Goal: Task Accomplishment & Management: Use online tool/utility

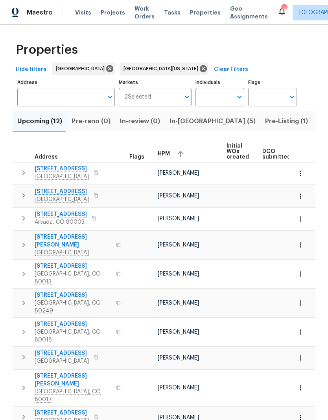
scroll to position [7, 0]
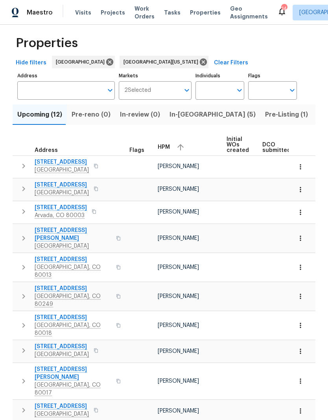
click at [78, 16] on span "Visits" at bounding box center [83, 13] width 16 height 8
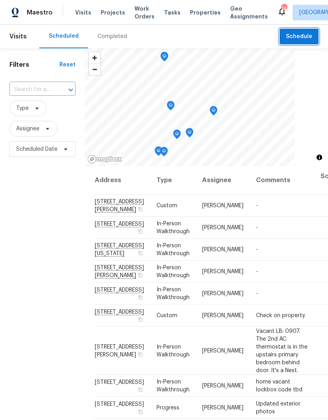
click at [305, 43] on button "Schedule" at bounding box center [298, 37] width 39 height 16
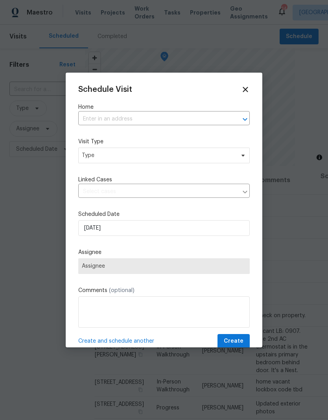
click at [211, 120] on input "text" at bounding box center [152, 119] width 149 height 12
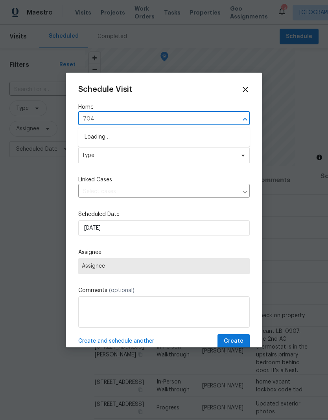
type input "7041"
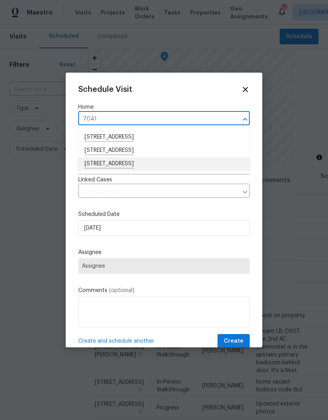
click at [144, 167] on li "[STREET_ADDRESS]" at bounding box center [163, 163] width 171 height 13
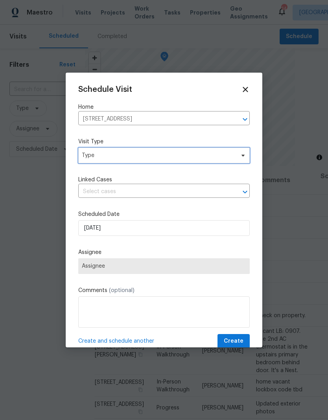
click at [155, 159] on span "Type" at bounding box center [158, 156] width 153 height 8
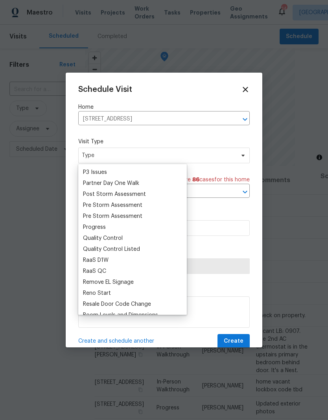
scroll to position [479, 0]
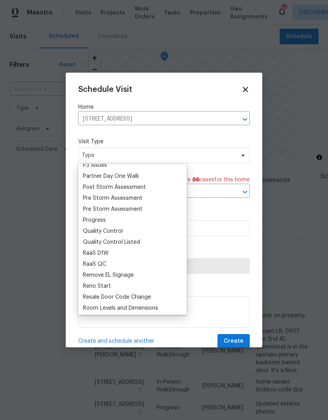
click at [105, 217] on div "Progress" at bounding box center [94, 220] width 23 height 8
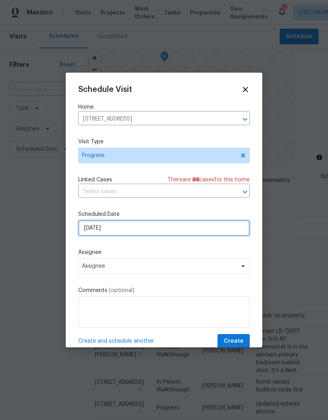
click at [132, 232] on input "[DATE]" at bounding box center [163, 228] width 171 height 16
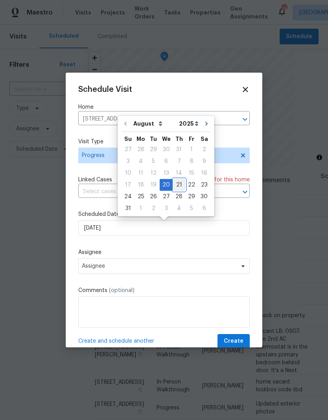
click at [177, 188] on div "21" at bounding box center [178, 184] width 13 height 11
type input "[DATE]"
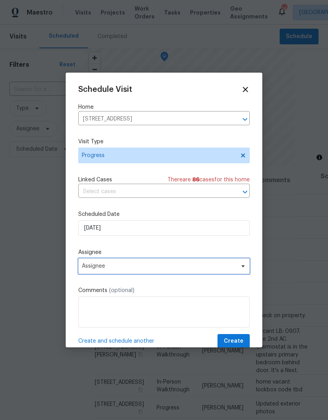
click at [149, 269] on span "Assignee" at bounding box center [159, 266] width 154 height 6
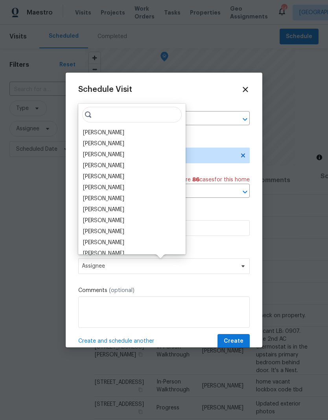
click at [117, 136] on div "[PERSON_NAME]" at bounding box center [103, 133] width 41 height 8
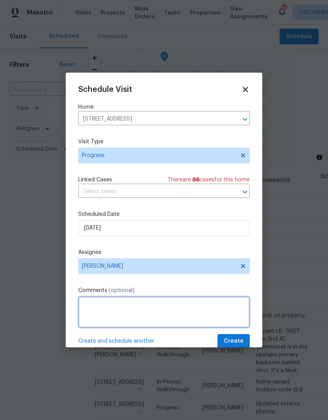
click at [143, 314] on textarea at bounding box center [163, 312] width 171 height 31
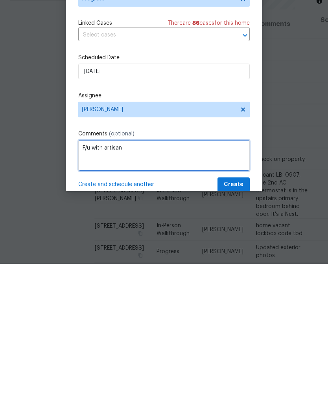
type textarea "F/u with artisan"
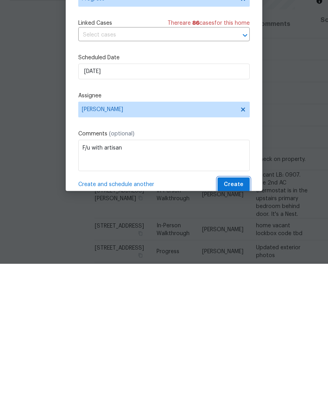
click at [243, 337] on span "Create" at bounding box center [233, 342] width 20 height 10
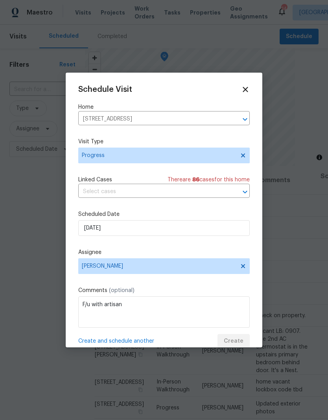
scroll to position [0, 0]
